Goal: Information Seeking & Learning: Learn about a topic

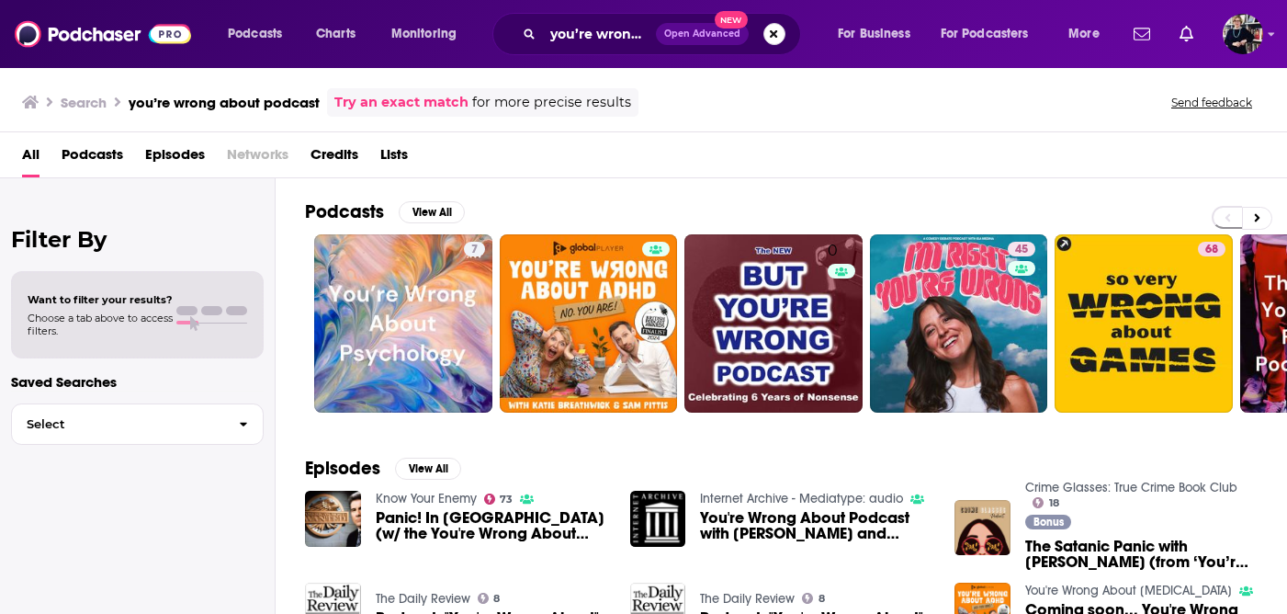
click at [774, 39] on button "Search podcasts, credits, & more..." at bounding box center [775, 34] width 22 height 22
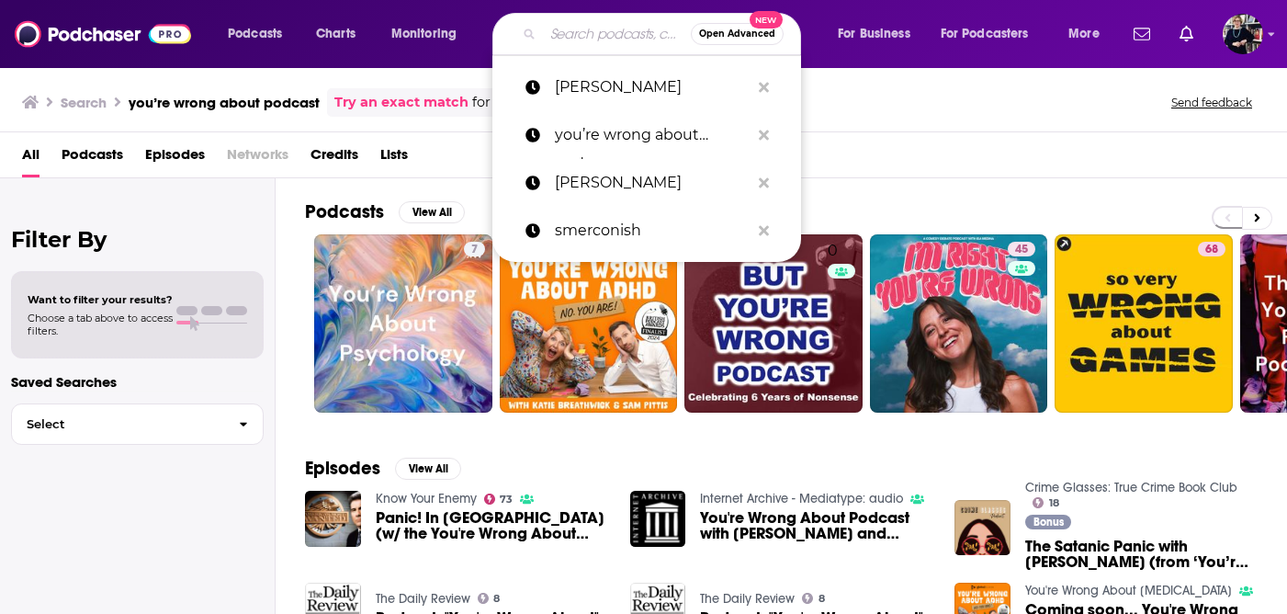
paste input "The Briefing with [PERSON_NAME]"
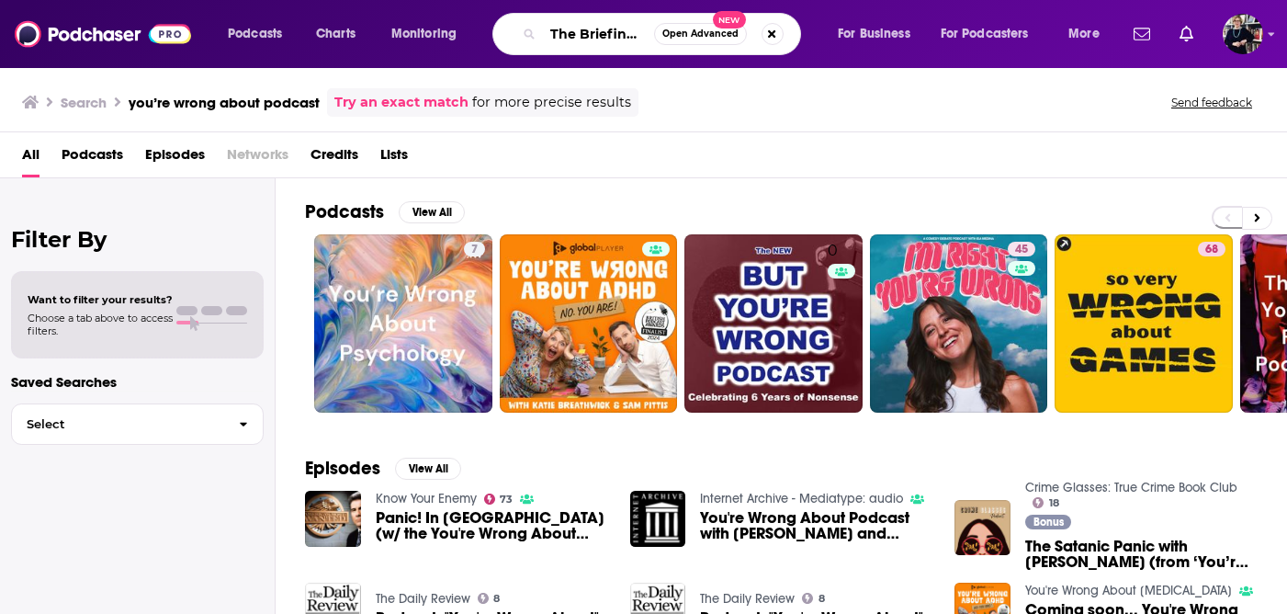
scroll to position [0, 91]
type input "The Briefing with [PERSON_NAME]"
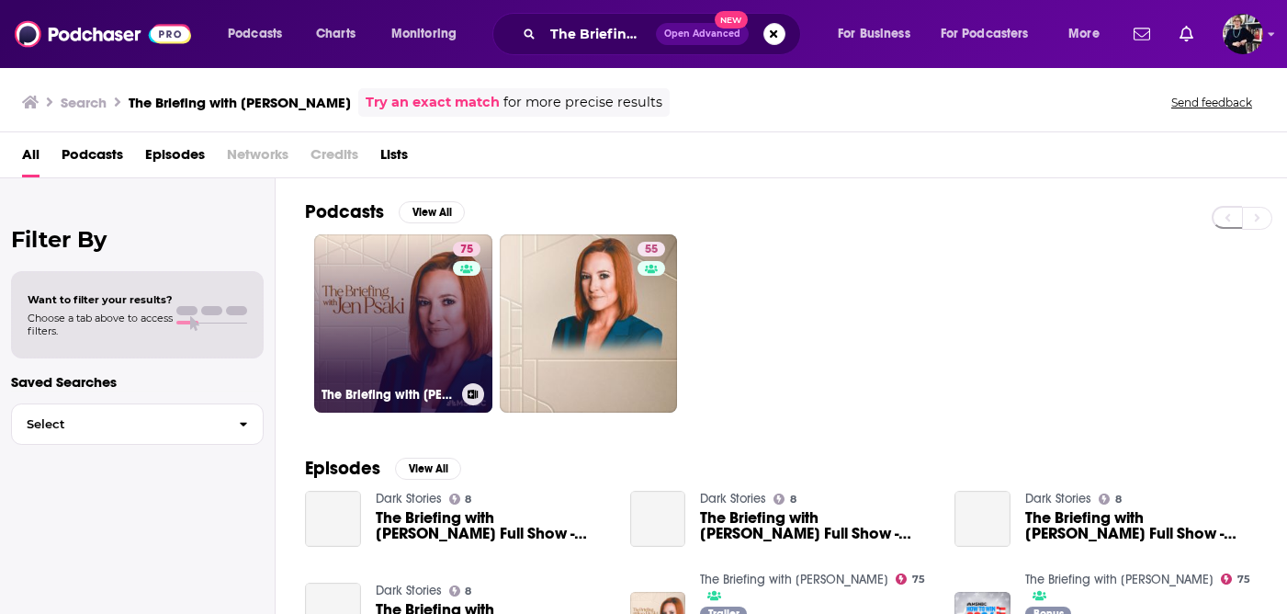
click at [410, 291] on link "75 The Briefing with [PERSON_NAME]" at bounding box center [403, 323] width 178 height 178
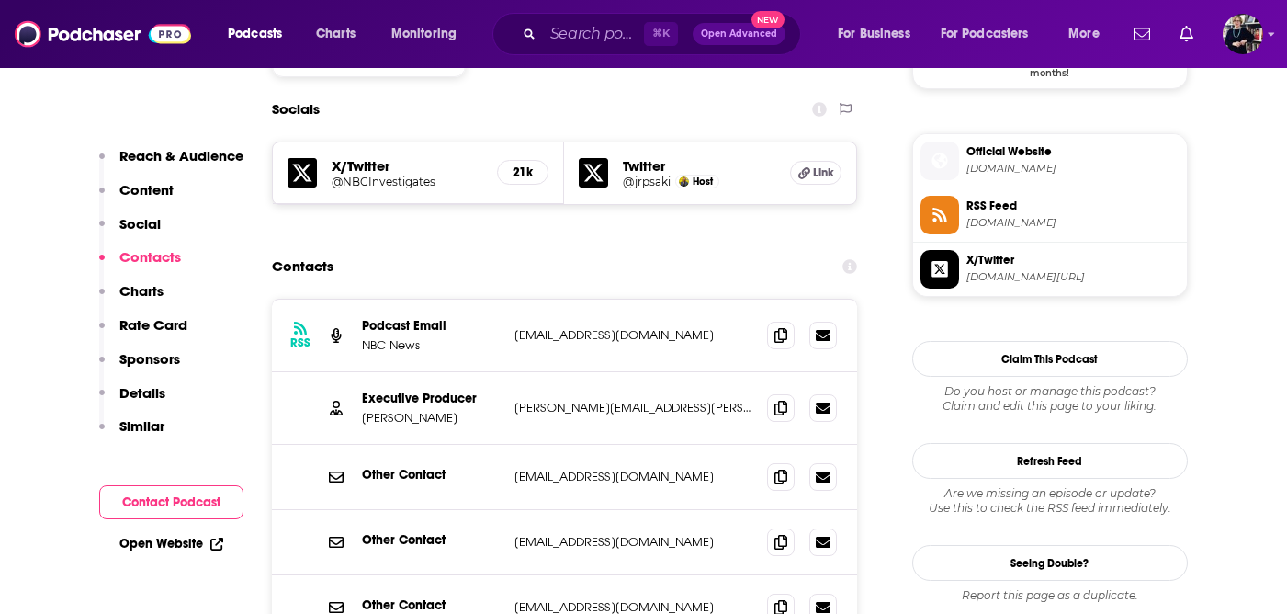
scroll to position [1607, 0]
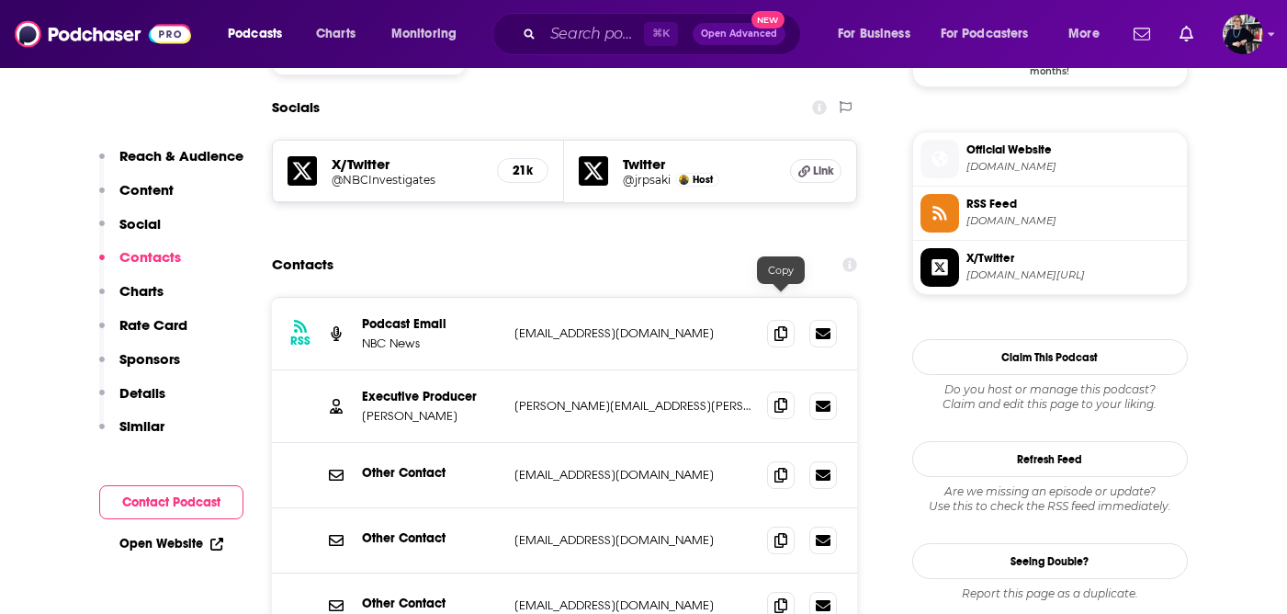
click at [776, 398] on icon at bounding box center [781, 405] width 13 height 15
click at [773, 391] on span at bounding box center [781, 405] width 28 height 28
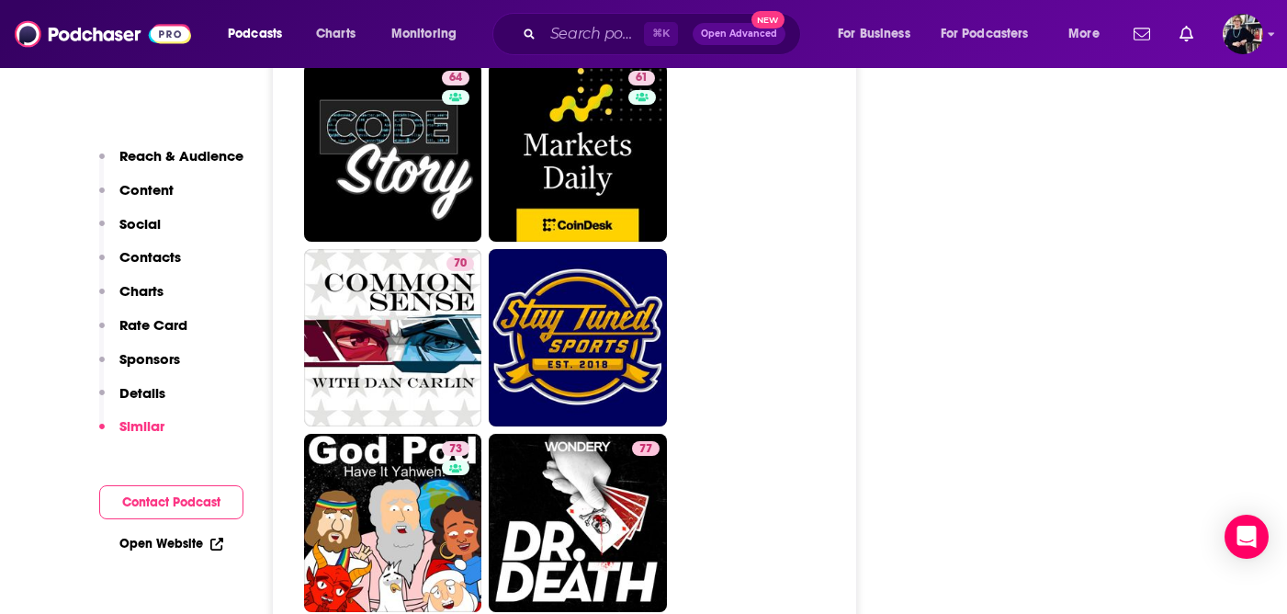
scroll to position [7386, 0]
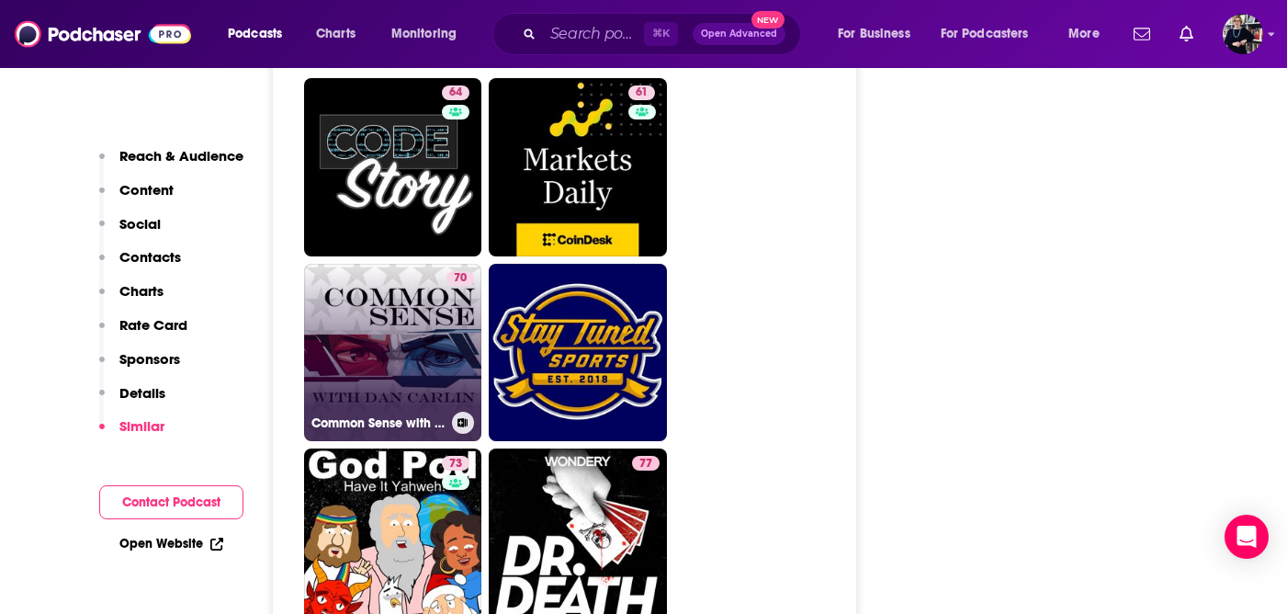
click at [436, 264] on link "70 Common Sense with [PERSON_NAME]" at bounding box center [393, 353] width 178 height 178
type input "[URL][DOMAIN_NAME][PERSON_NAME]"
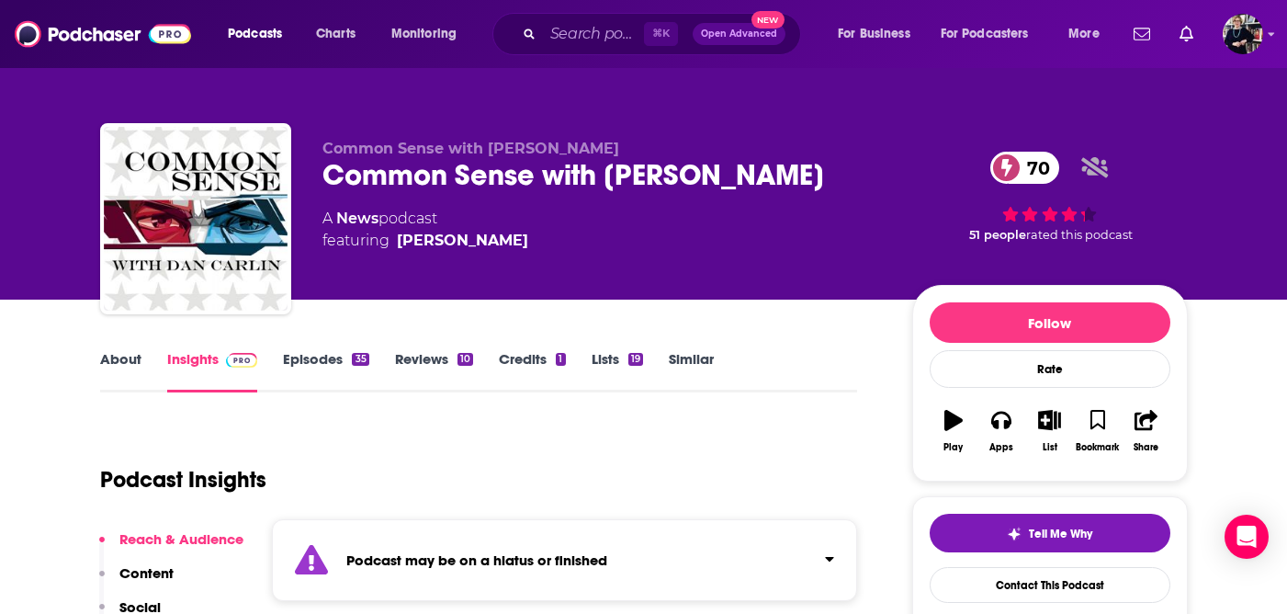
click at [124, 360] on link "About" at bounding box center [120, 371] width 41 height 42
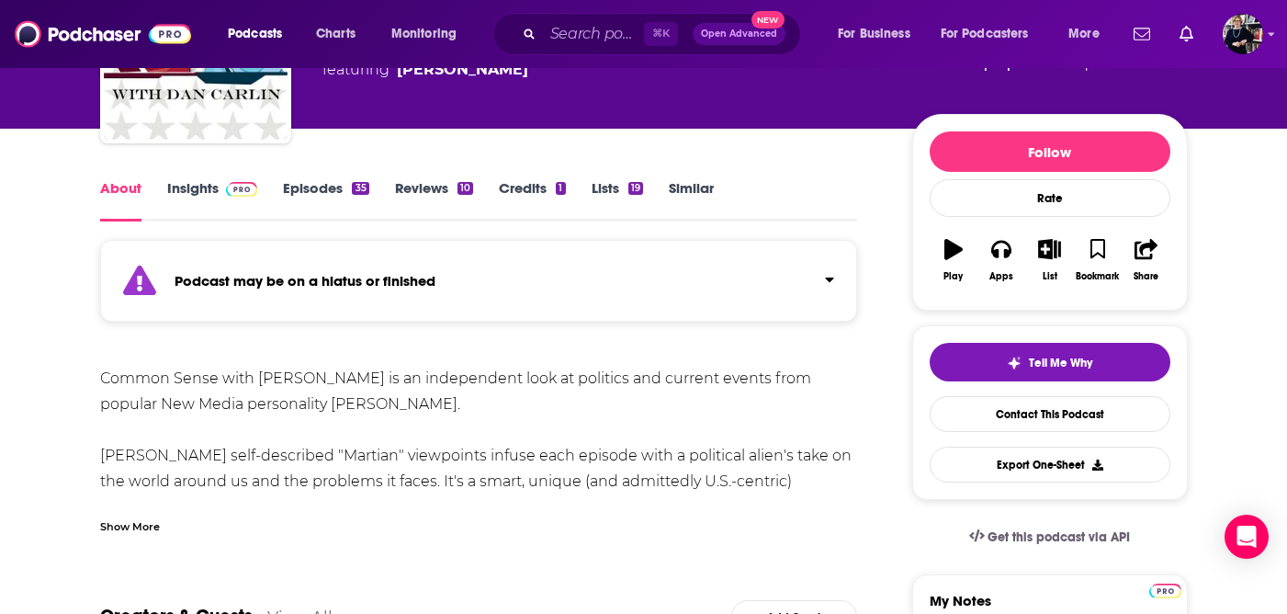
scroll to position [138, 0]
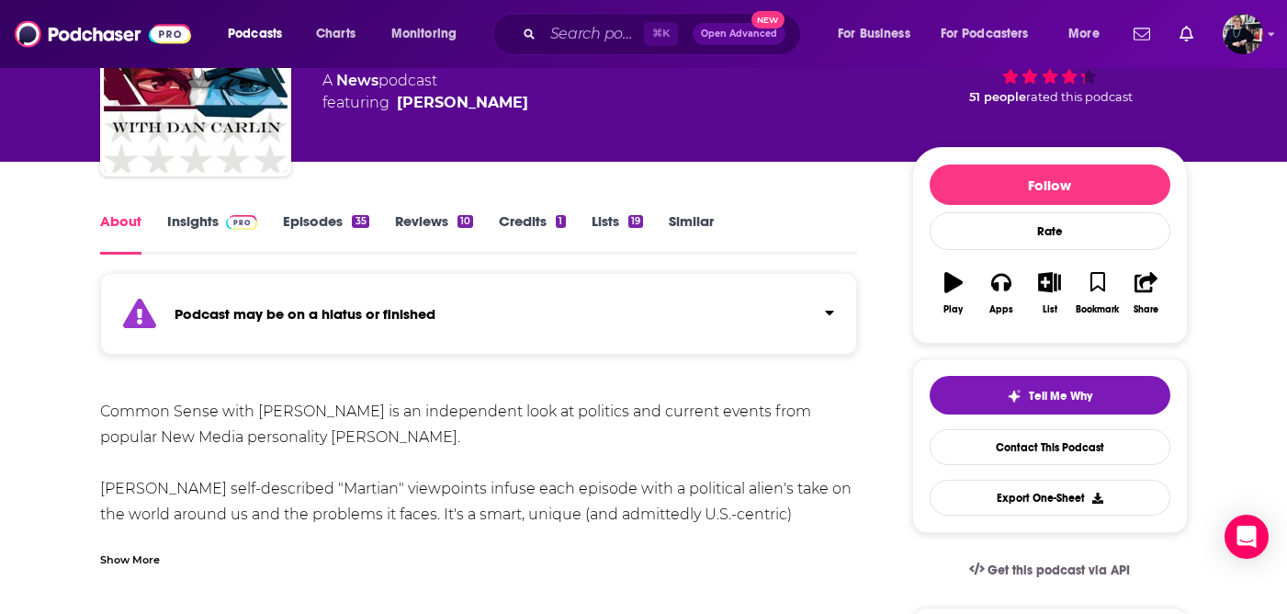
click at [210, 225] on link "Insights" at bounding box center [212, 233] width 91 height 42
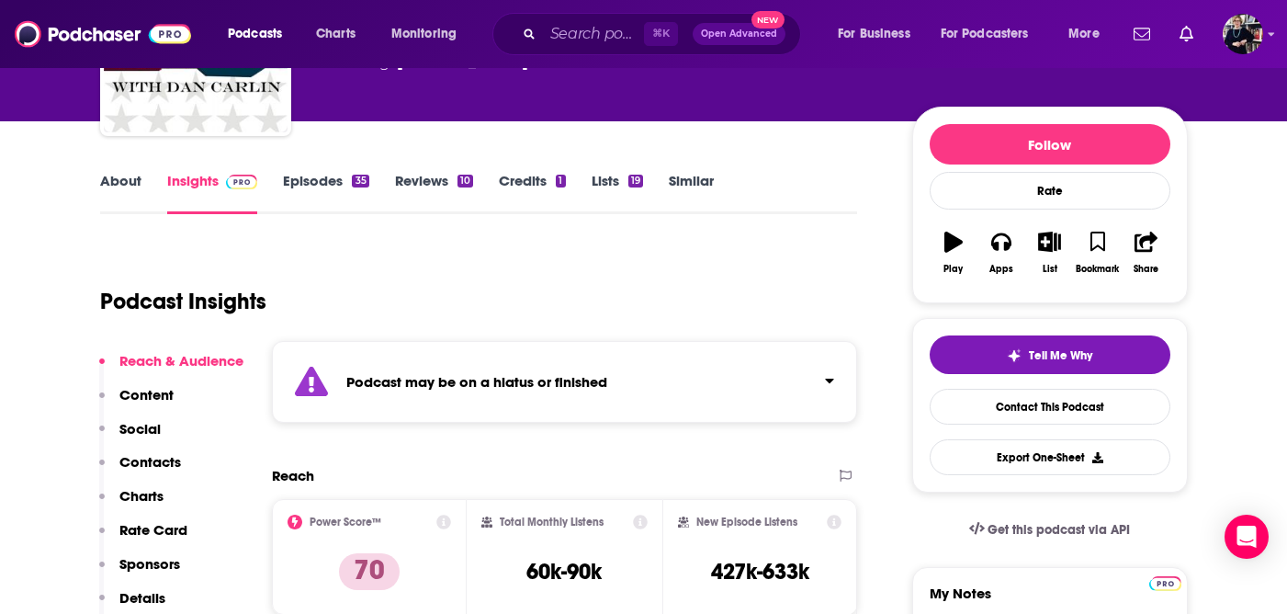
scroll to position [156, 0]
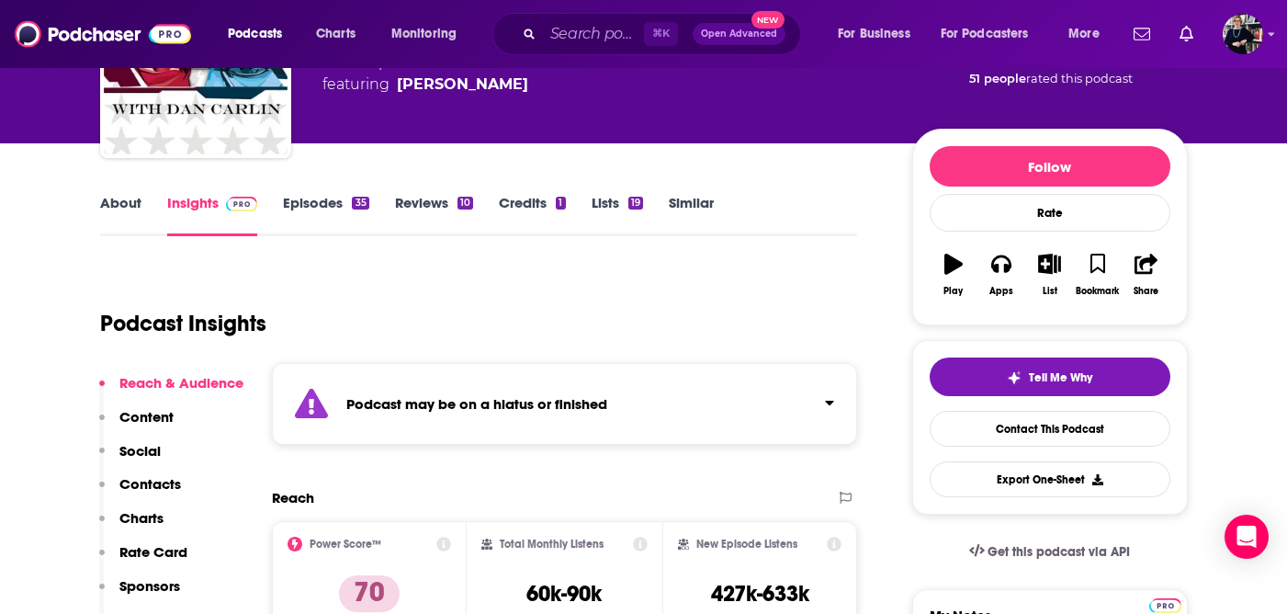
click at [323, 204] on link "Episodes 35" at bounding box center [325, 215] width 85 height 42
